Goal: Information Seeking & Learning: Learn about a topic

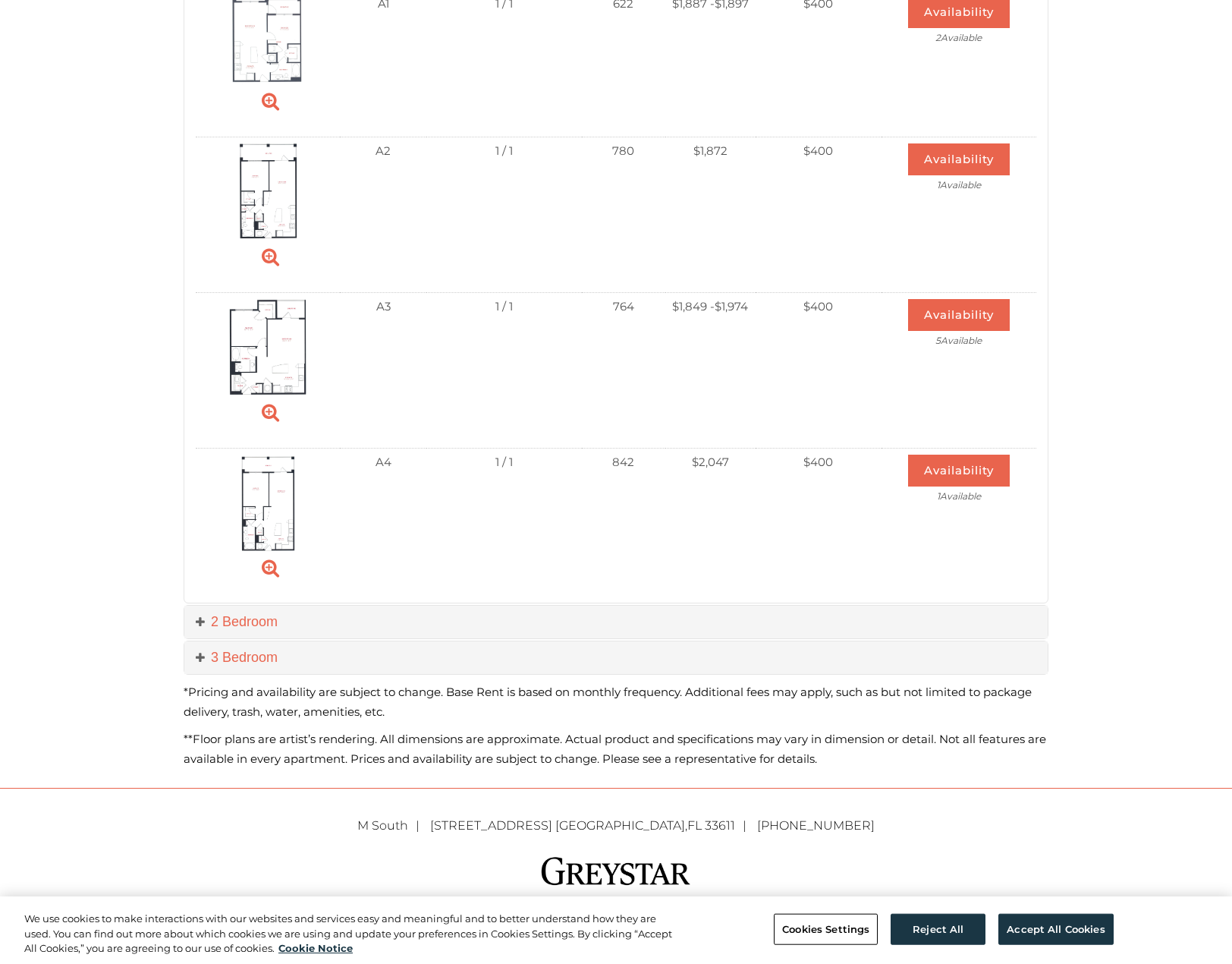
scroll to position [701, 0]
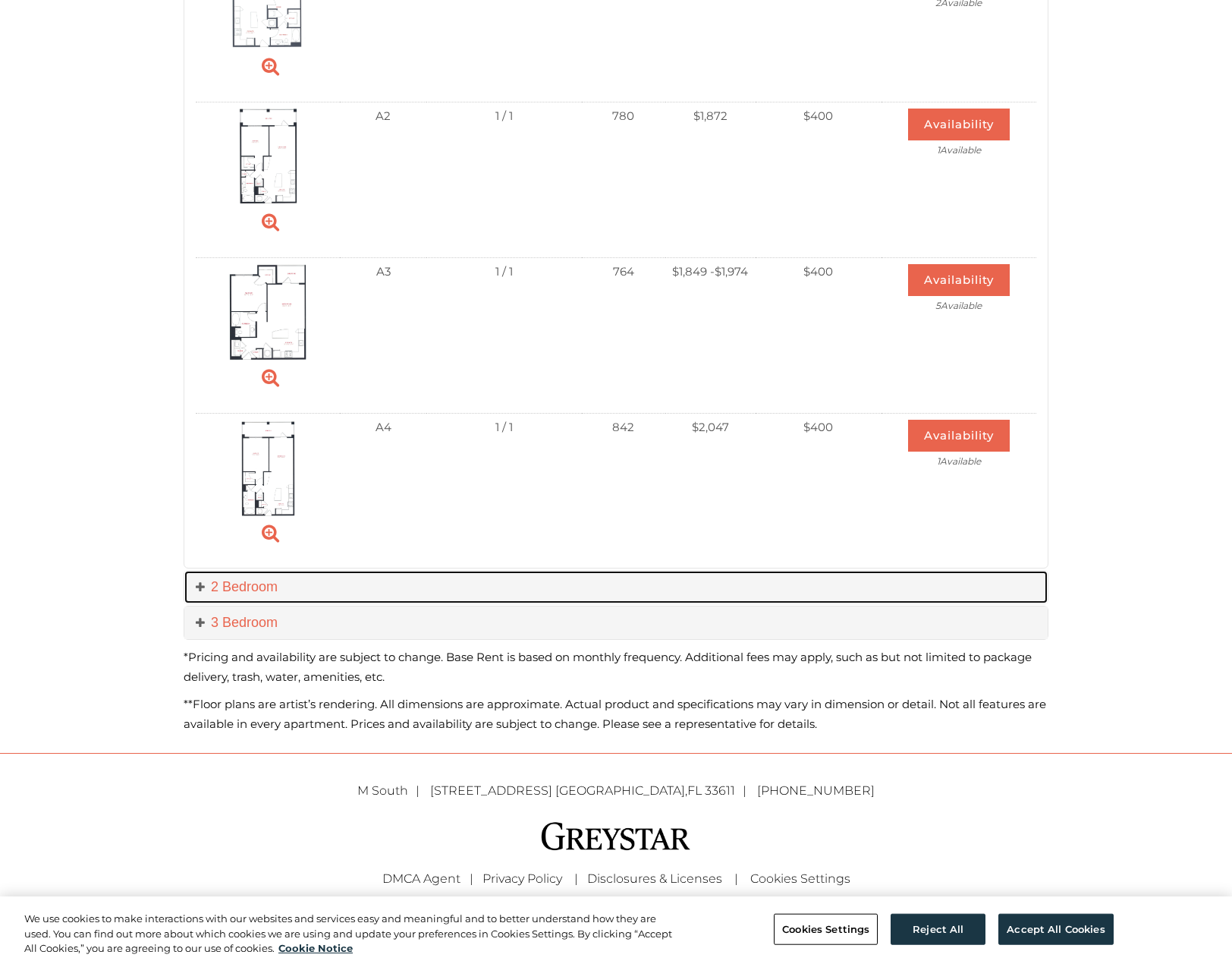
click at [199, 584] on span at bounding box center [203, 586] width 15 height 15
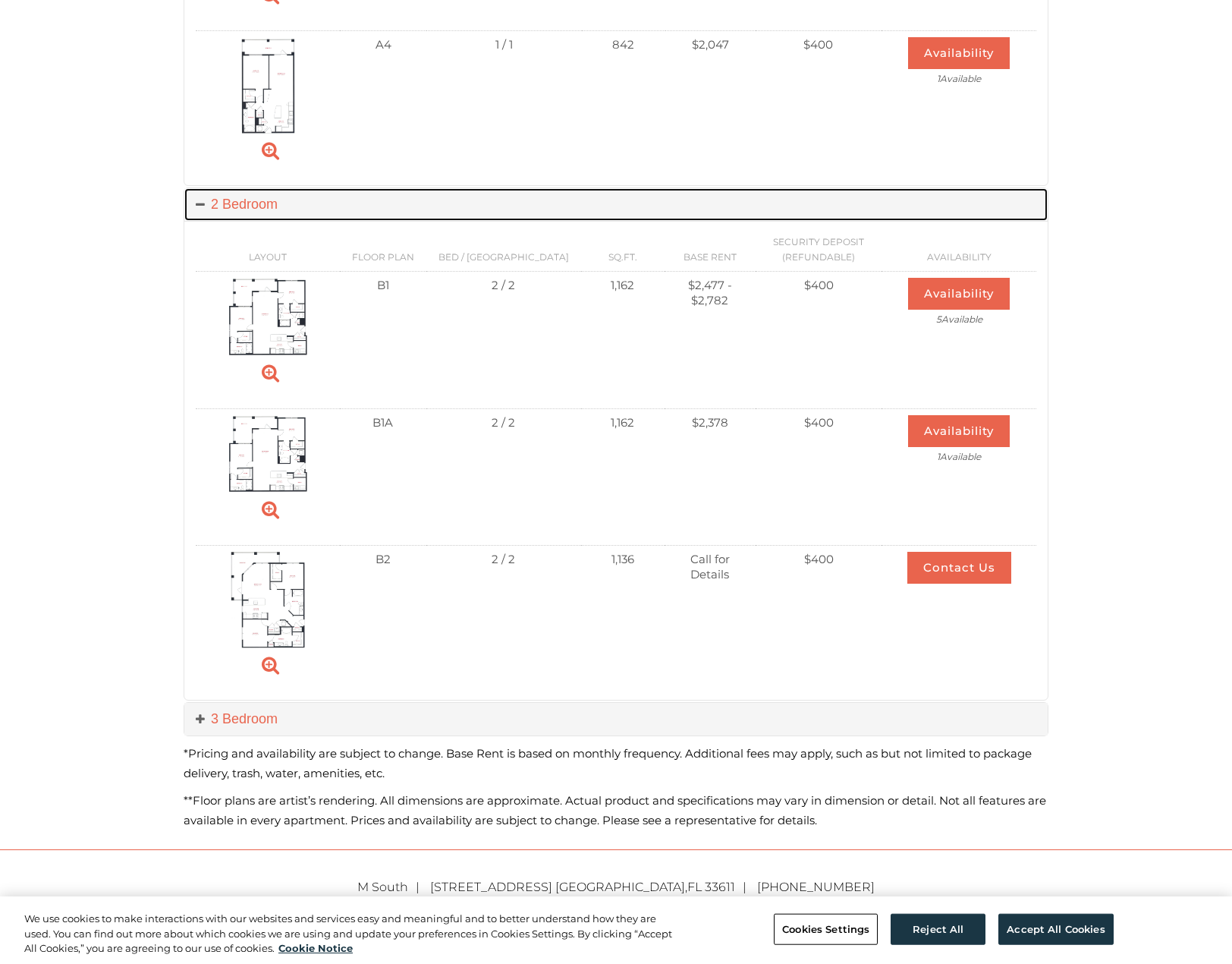
scroll to position [1080, 0]
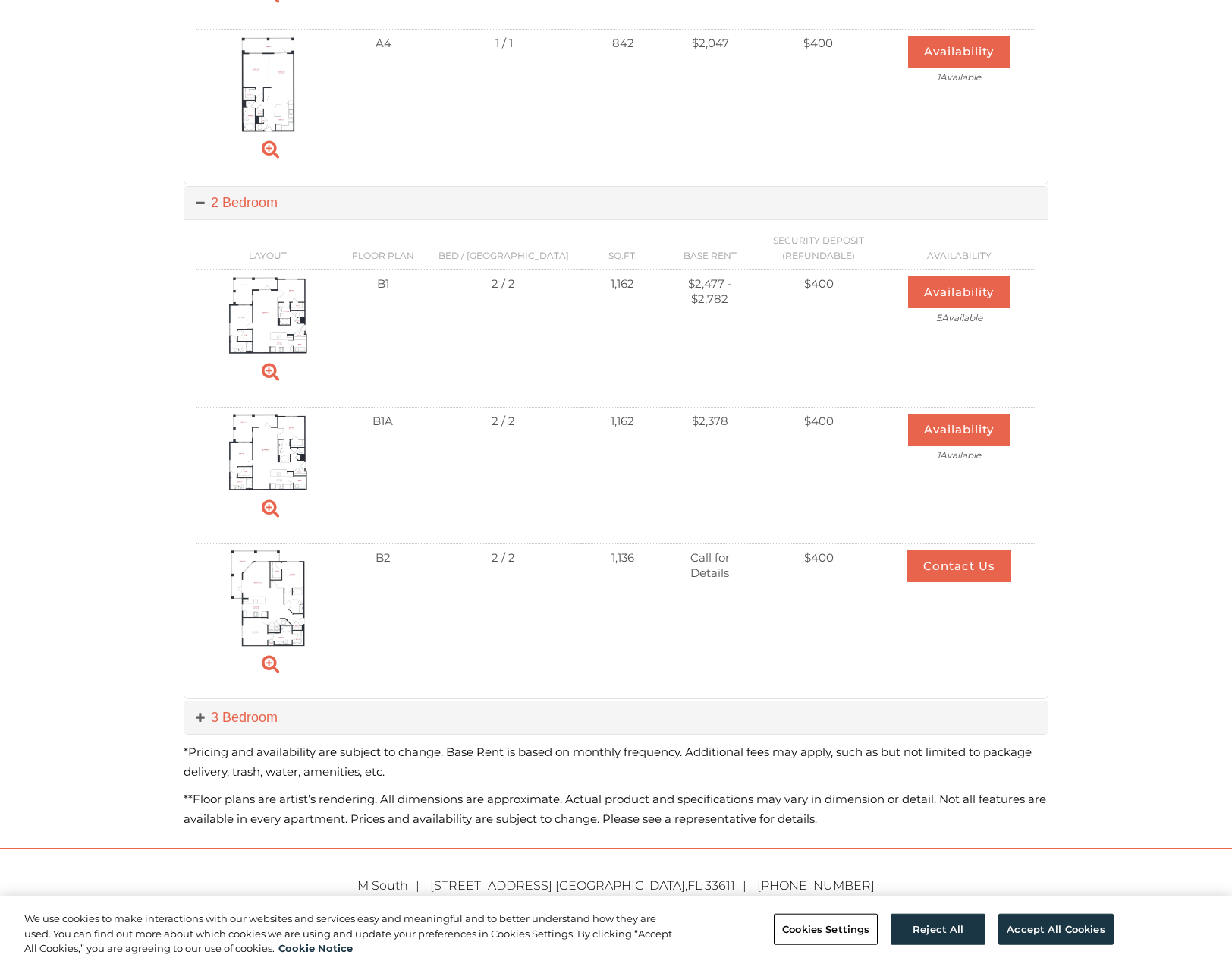
click at [283, 585] on img at bounding box center [267, 598] width 74 height 97
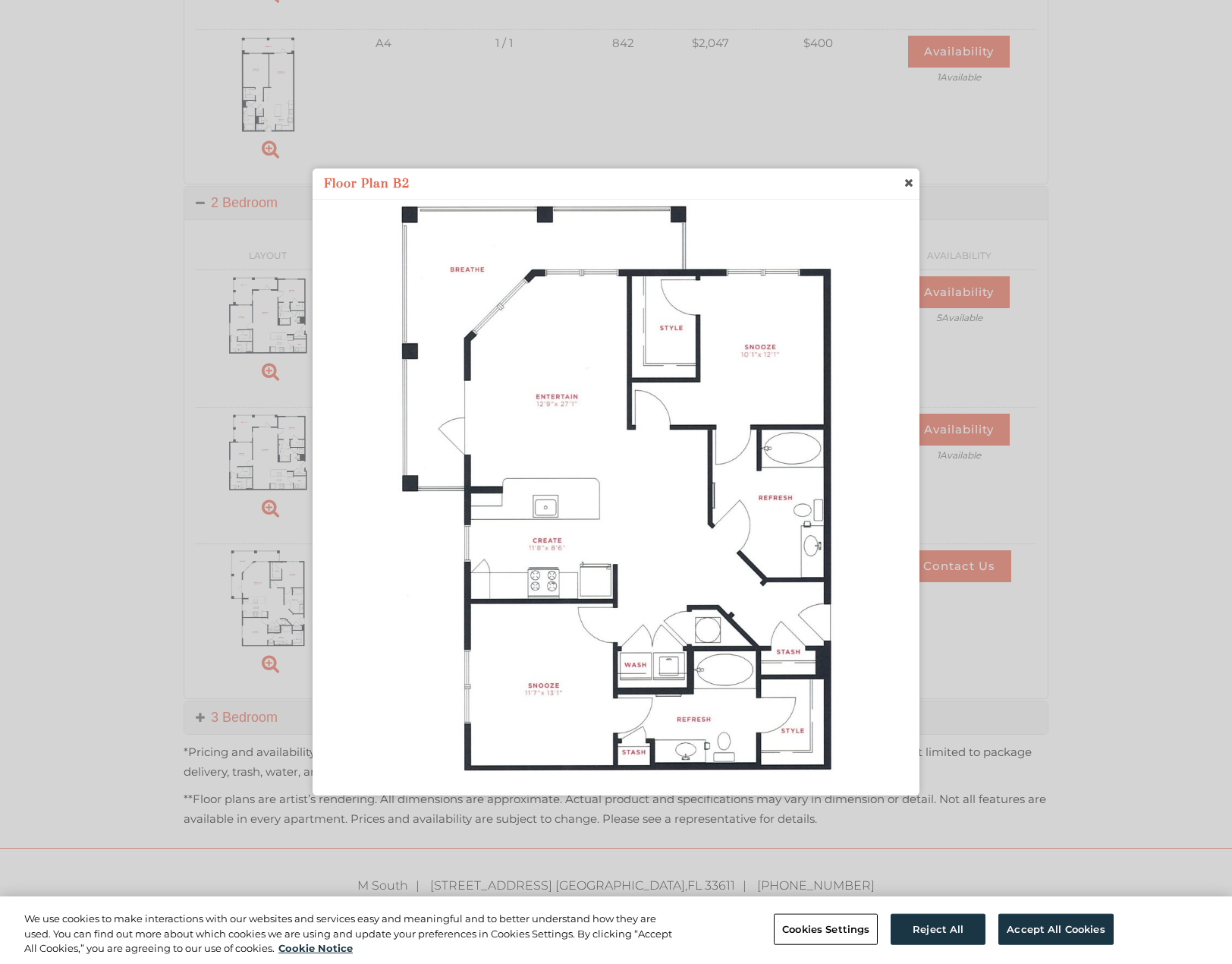
click at [909, 184] on span "close" at bounding box center [908, 183] width 12 height 16
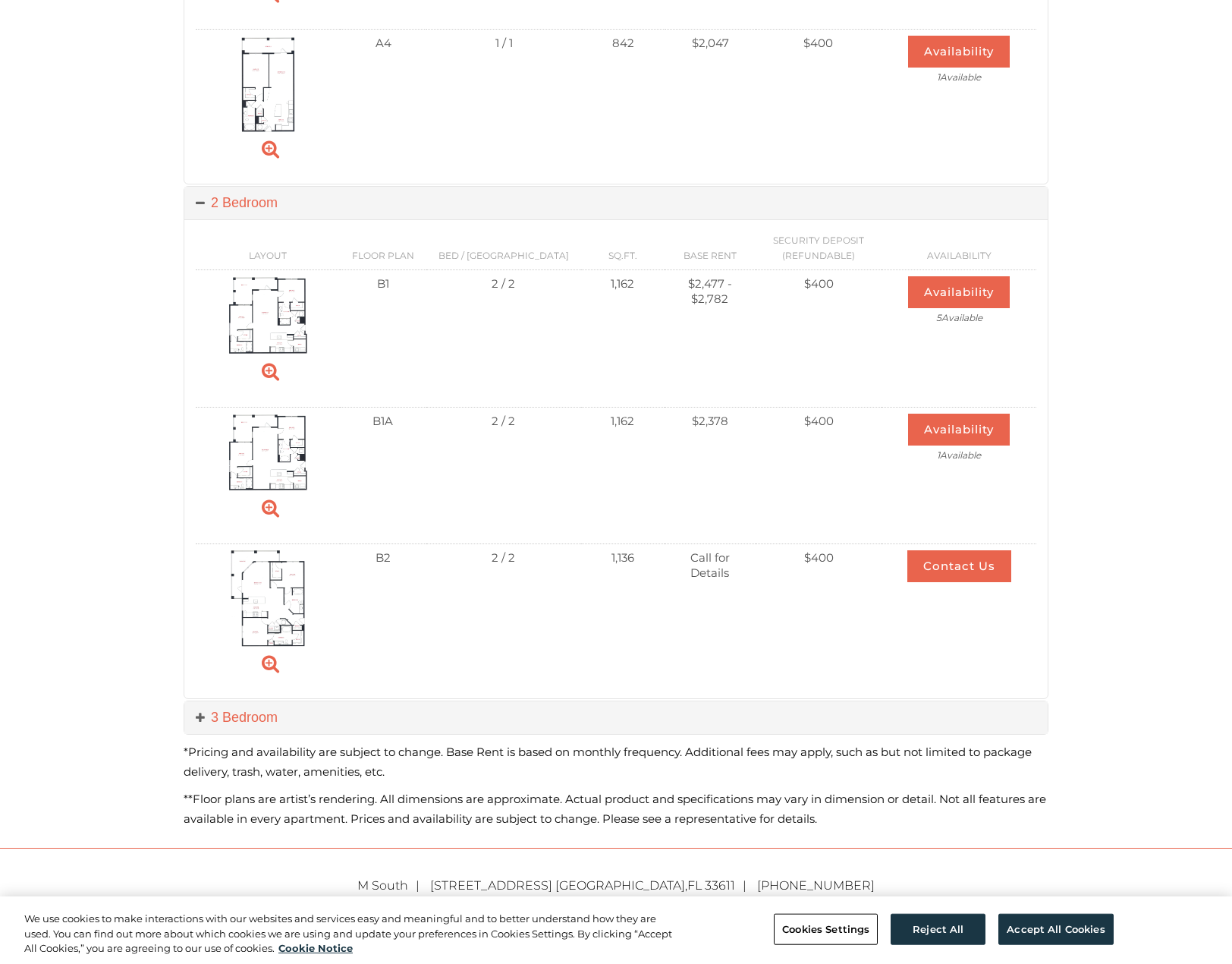
click at [273, 455] on img at bounding box center [267, 453] width 79 height 78
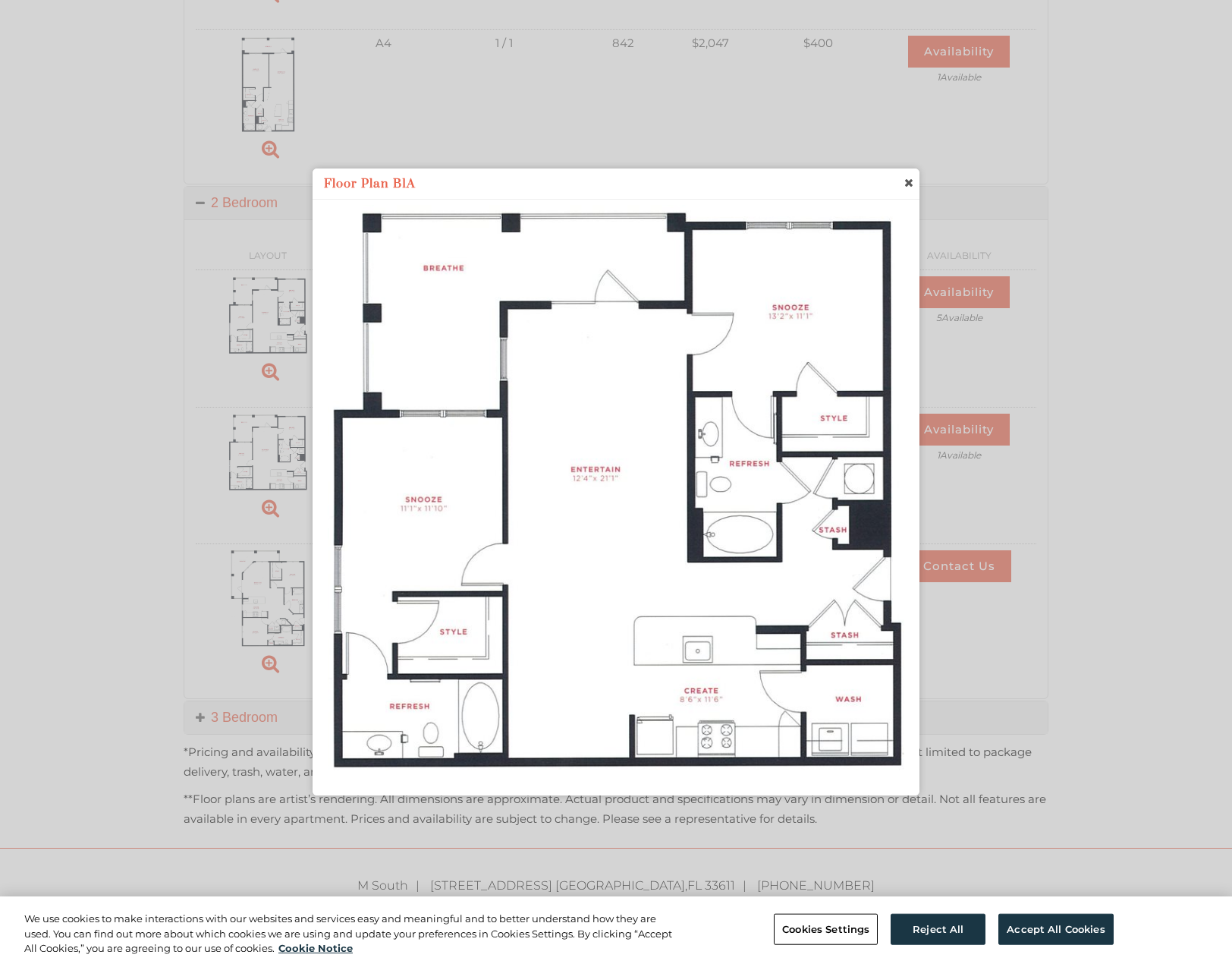
click at [913, 181] on span "close" at bounding box center [908, 183] width 12 height 16
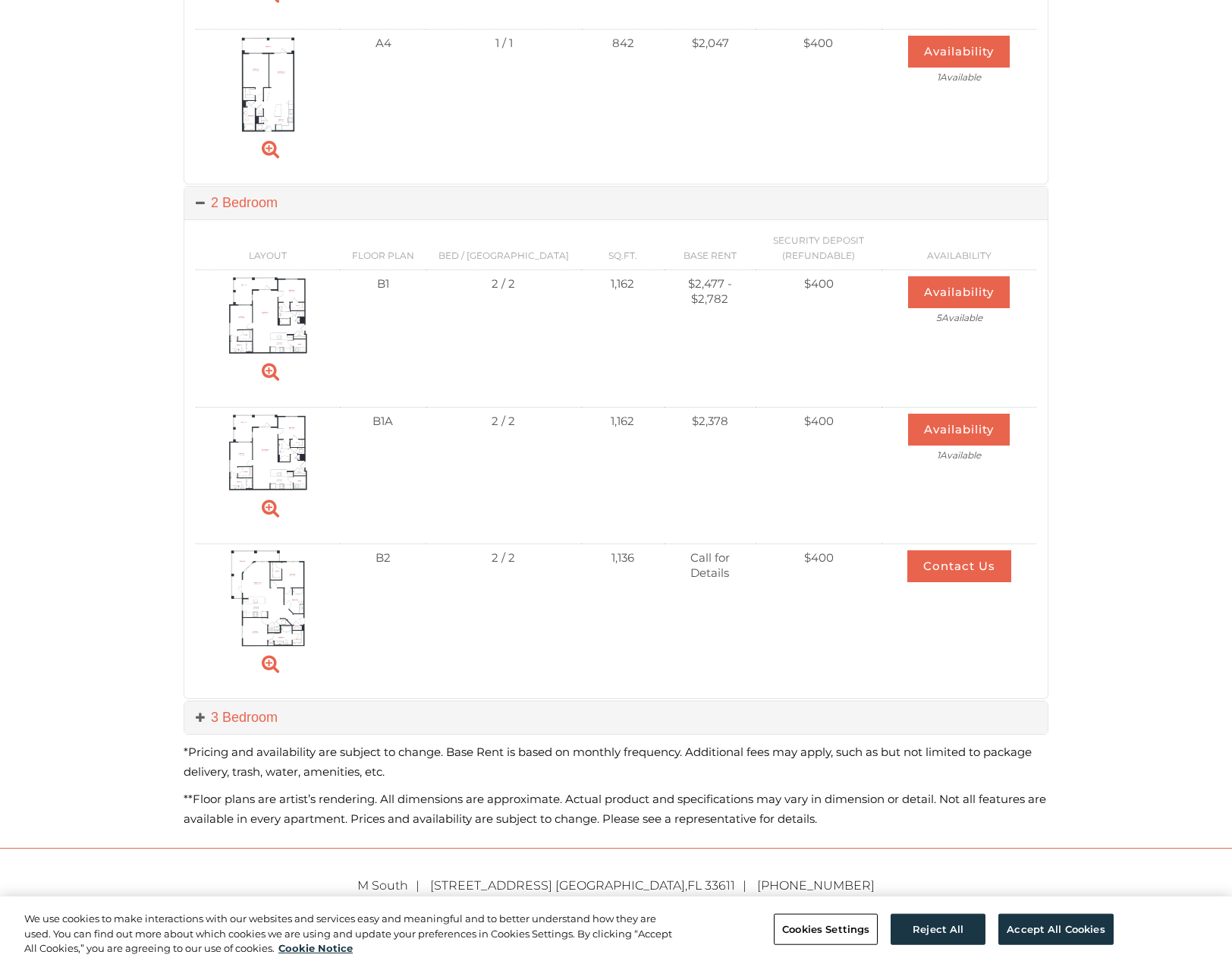
click at [285, 306] on img at bounding box center [267, 315] width 79 height 78
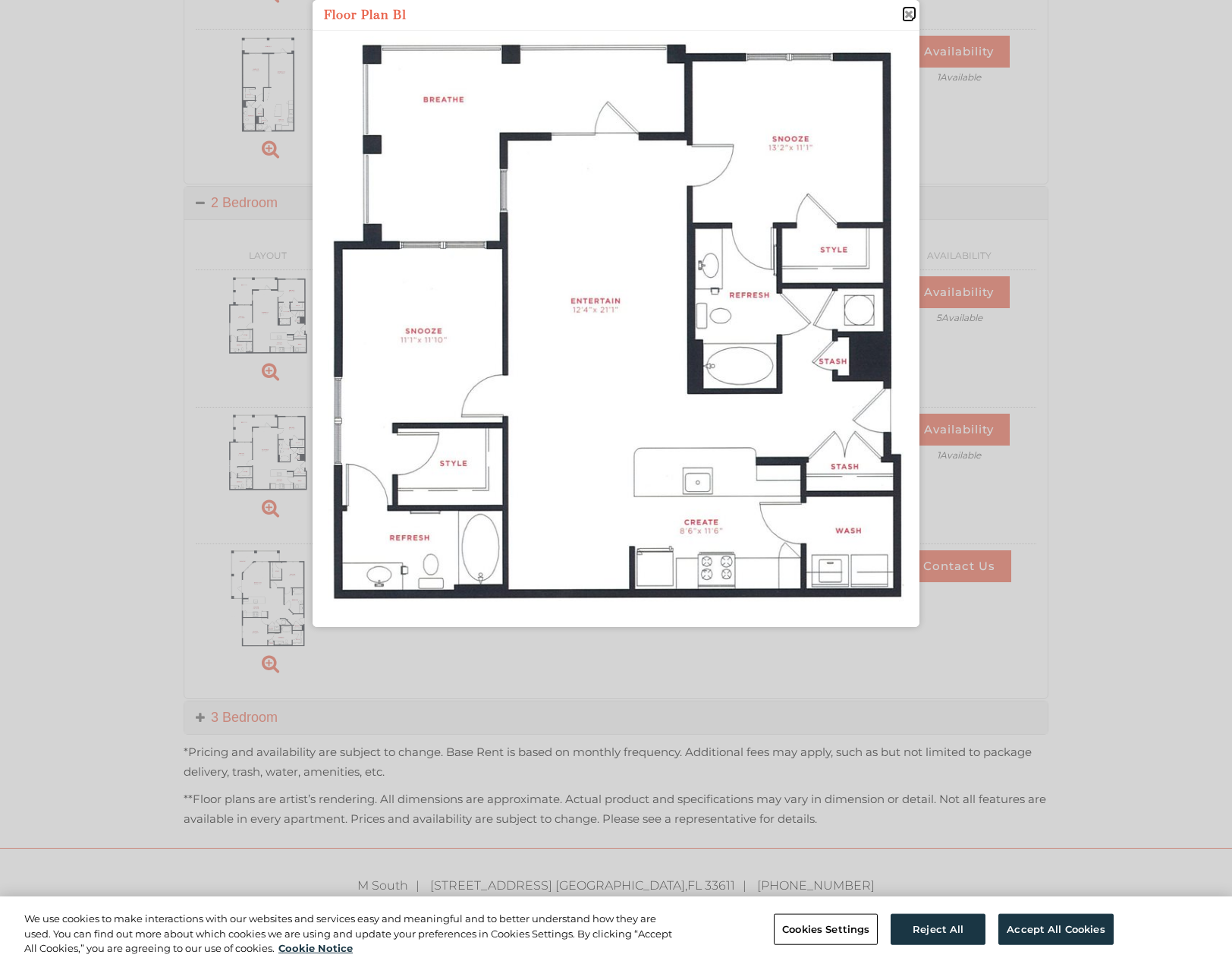
click at [905, 16] on span "close" at bounding box center [908, 14] width 12 height 16
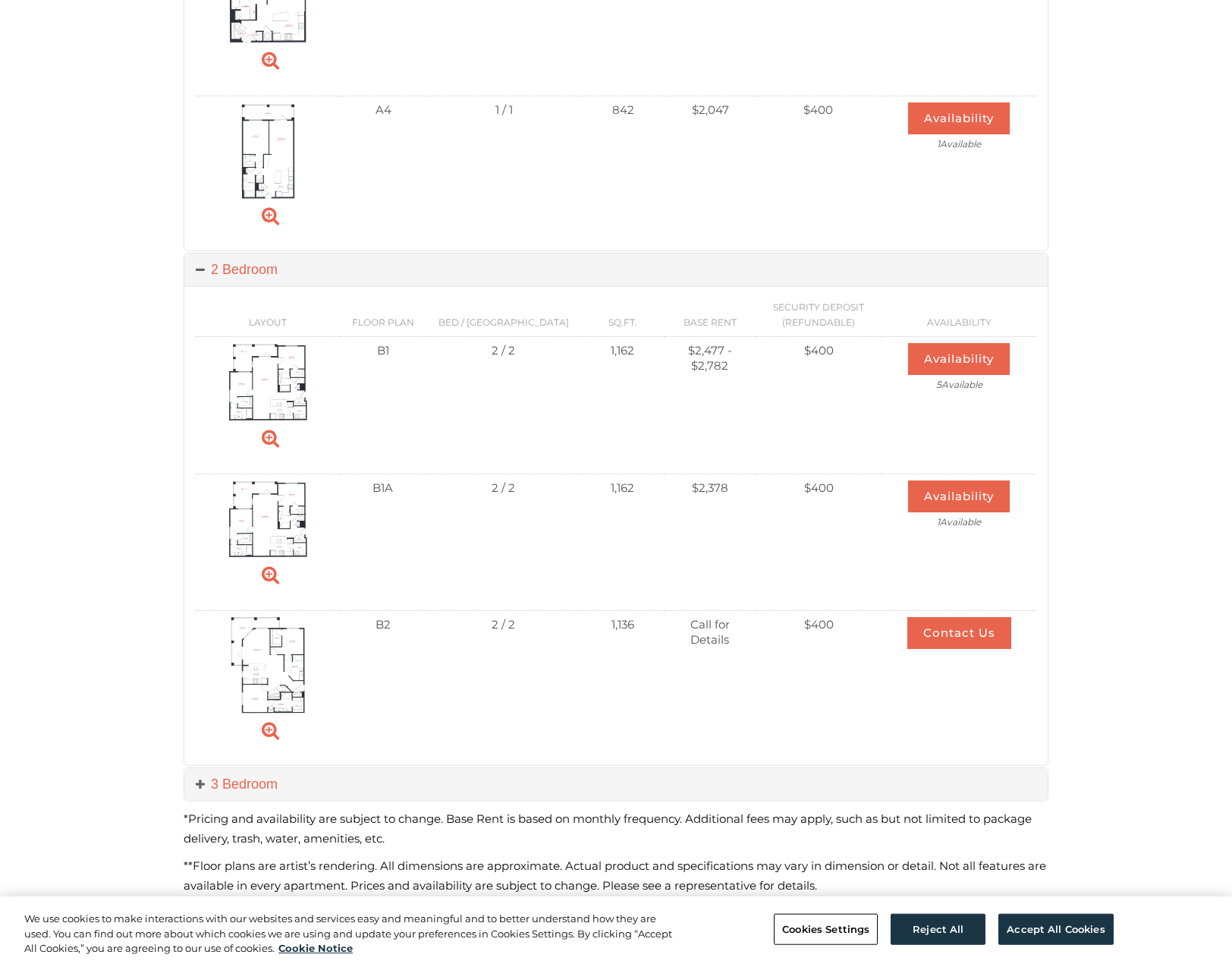
scroll to position [1004, 0]
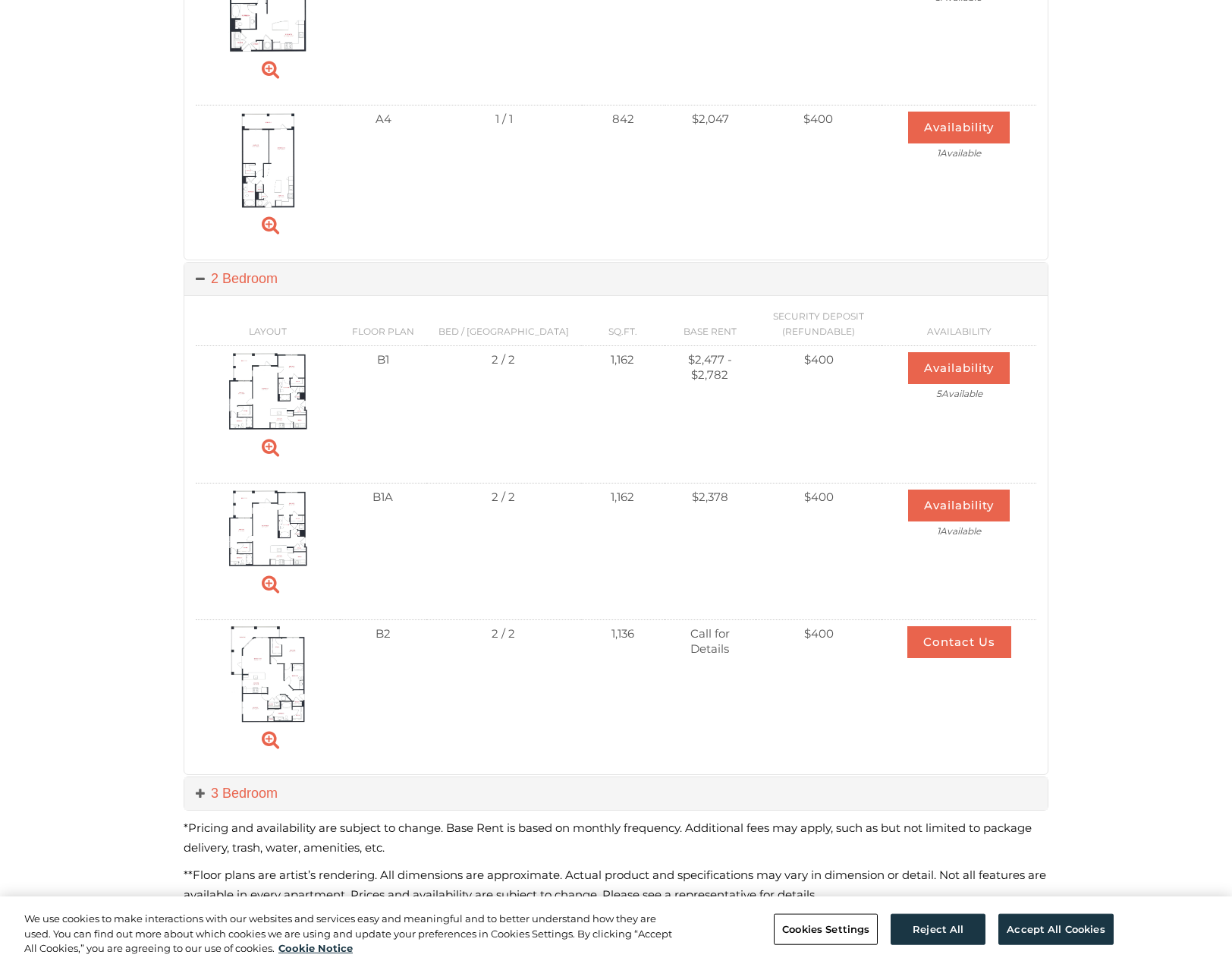
click at [289, 512] on img at bounding box center [267, 528] width 79 height 78
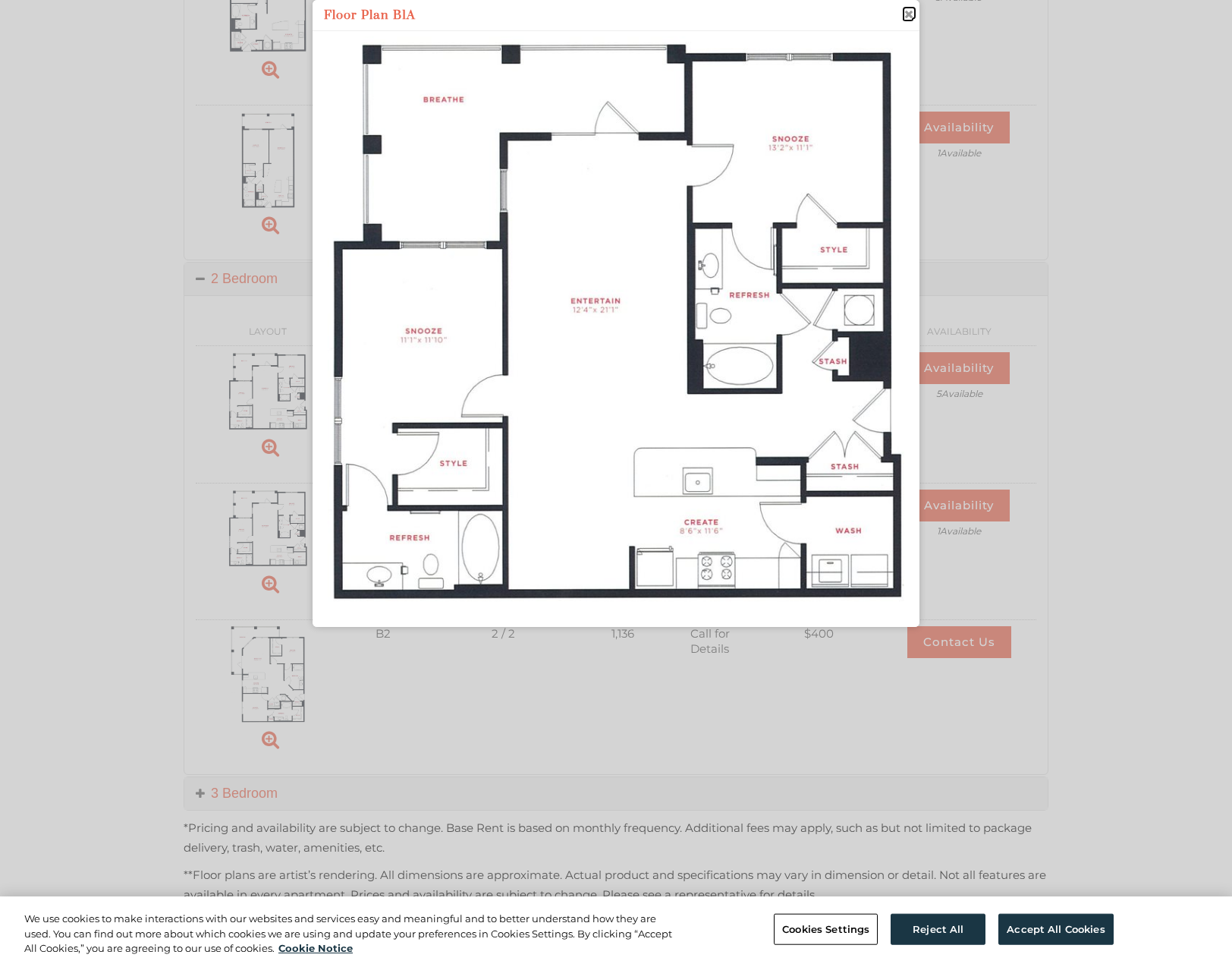
click at [909, 14] on span "close" at bounding box center [908, 14] width 12 height 16
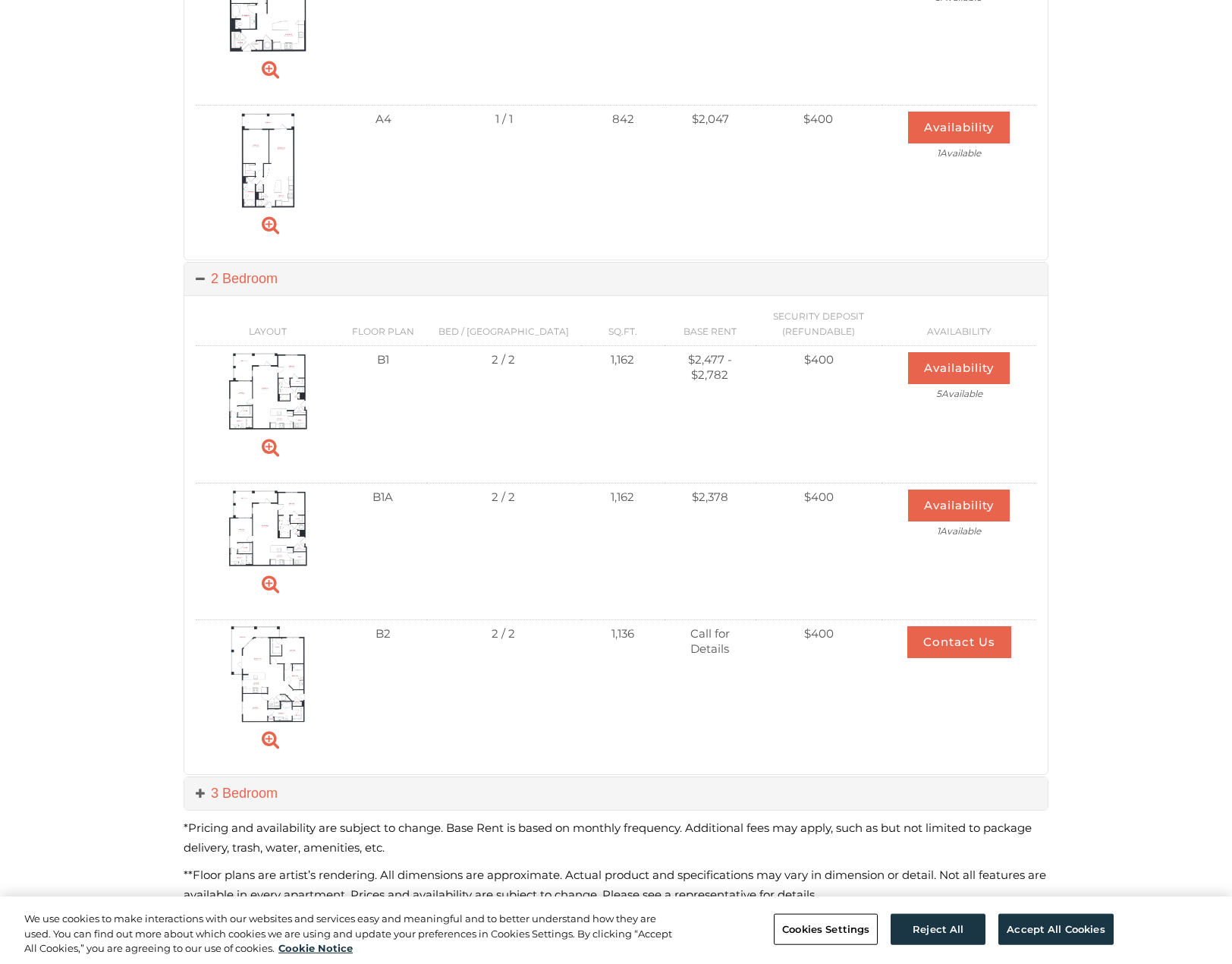
click at [289, 386] on img at bounding box center [267, 391] width 79 height 78
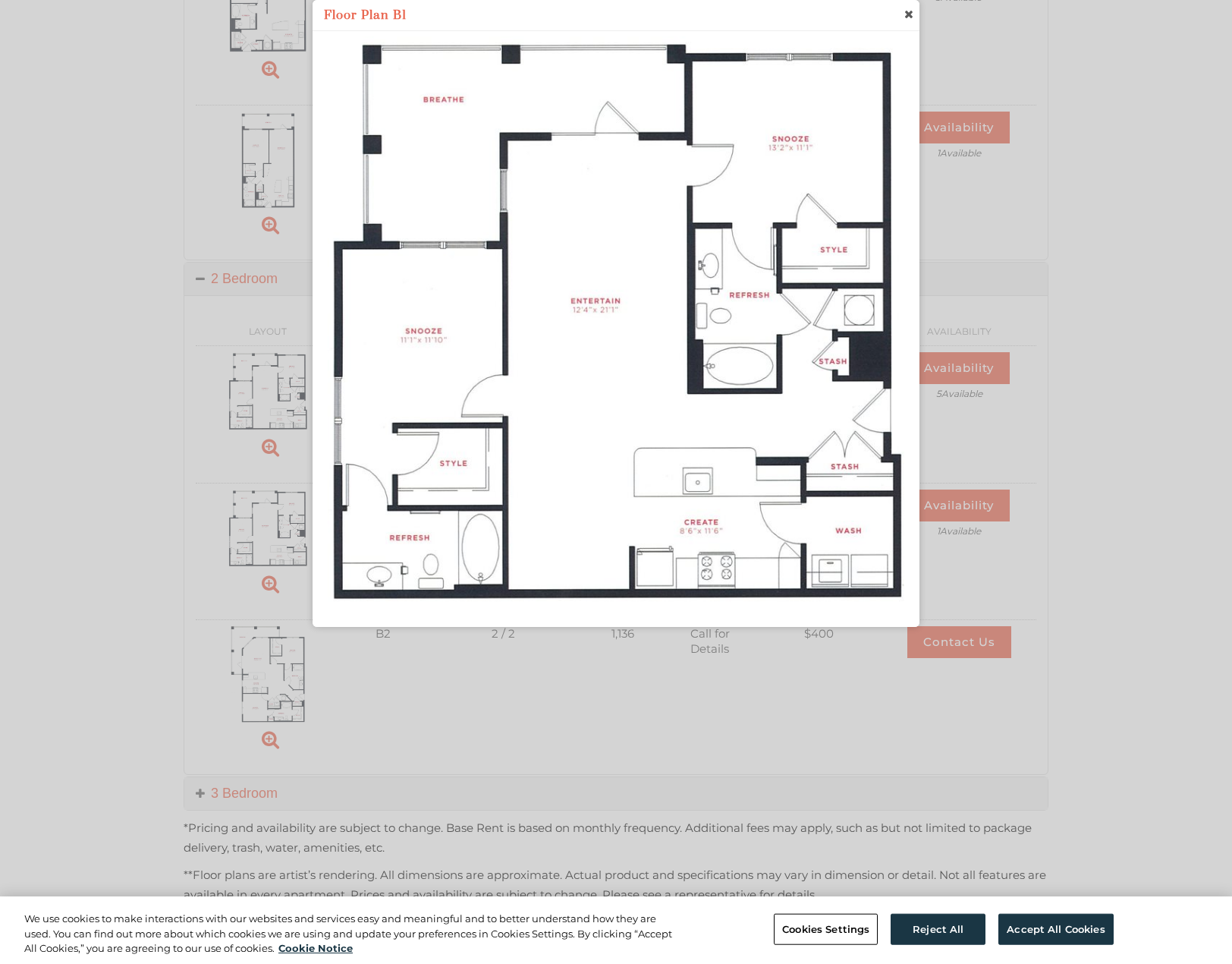
drag, startPoint x: 695, startPoint y: 256, endPoint x: 67, endPoint y: 344, distance: 634.1
click at [271, 523] on div at bounding box center [616, 67] width 1232 height 2143
